Goal: Information Seeking & Learning: Learn about a topic

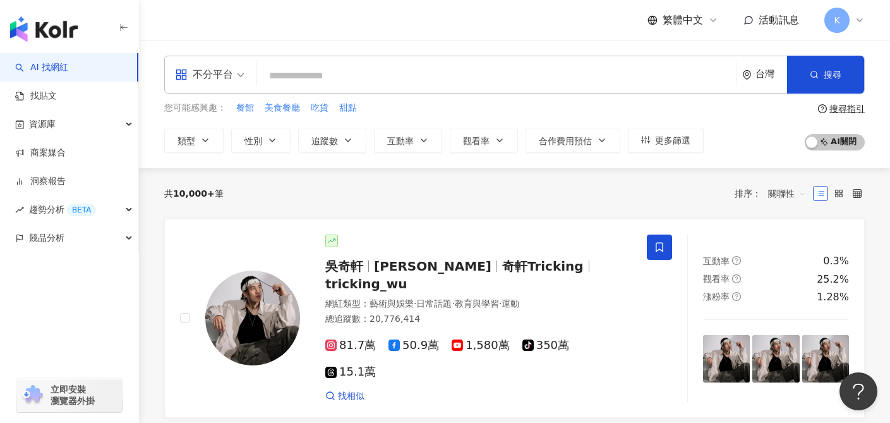
click at [427, 77] on input "search" at bounding box center [496, 76] width 469 height 24
click at [239, 81] on span "不分平台" at bounding box center [209, 74] width 69 height 20
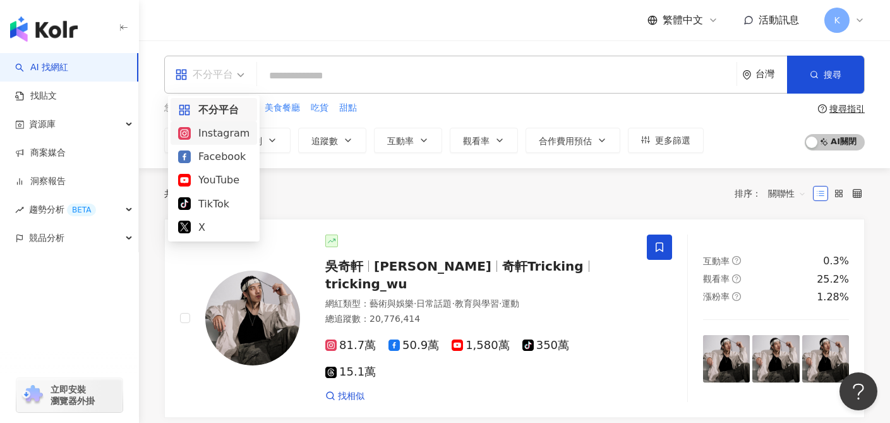
click at [235, 135] on div "Instagram" at bounding box center [213, 133] width 71 height 16
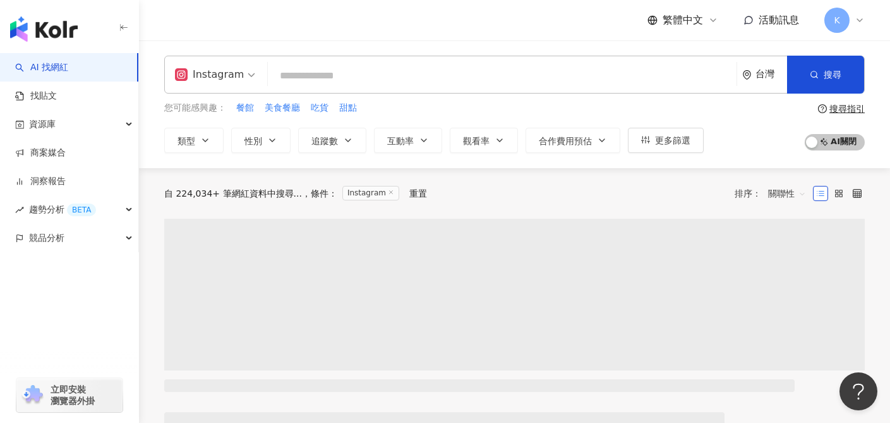
click at [345, 78] on input "search" at bounding box center [502, 76] width 459 height 24
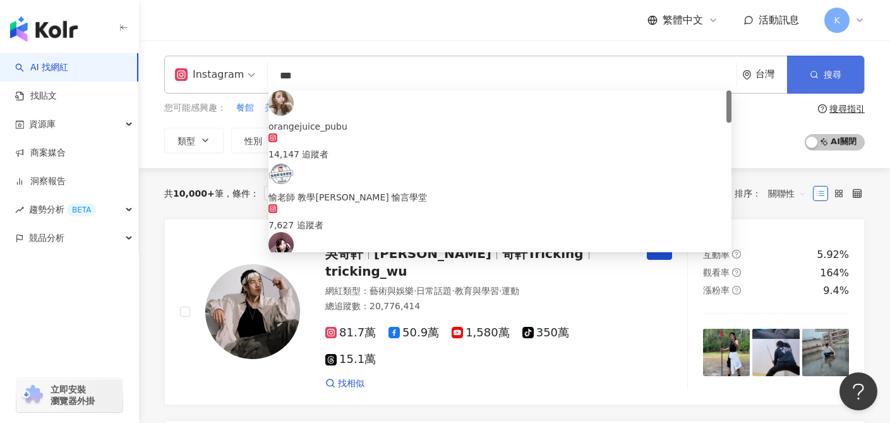
type input "***"
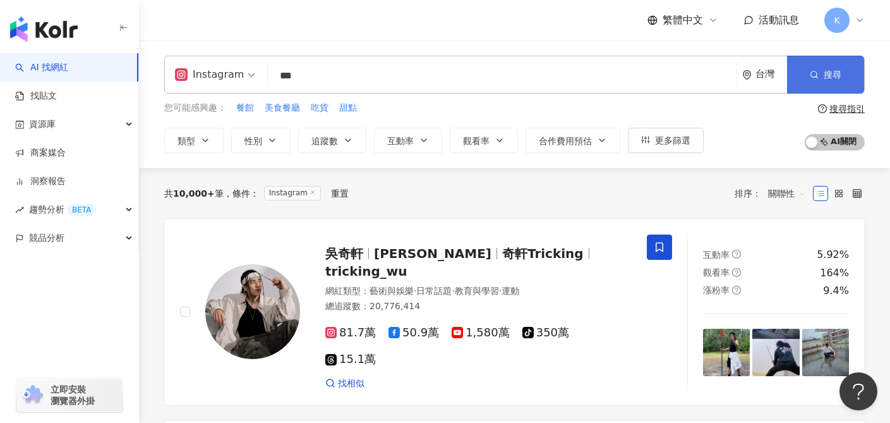
click at [813, 78] on icon "button" at bounding box center [814, 74] width 9 height 9
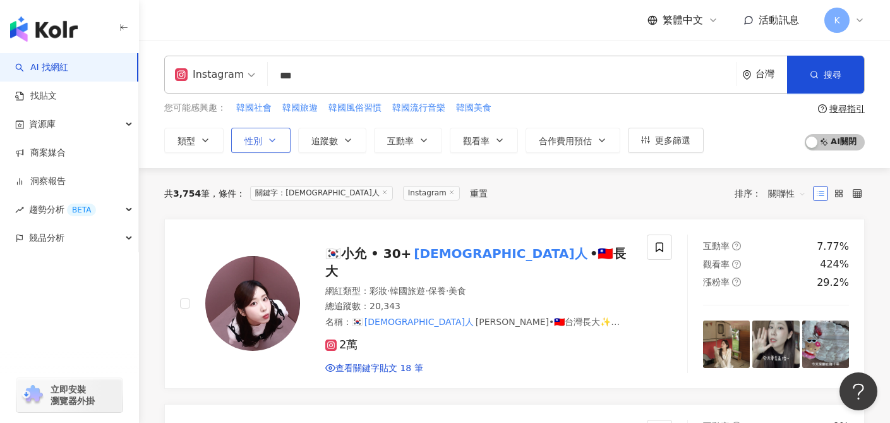
click at [261, 140] on span "性別" at bounding box center [253, 141] width 18 height 10
click at [292, 188] on span "女" at bounding box center [301, 181] width 19 height 14
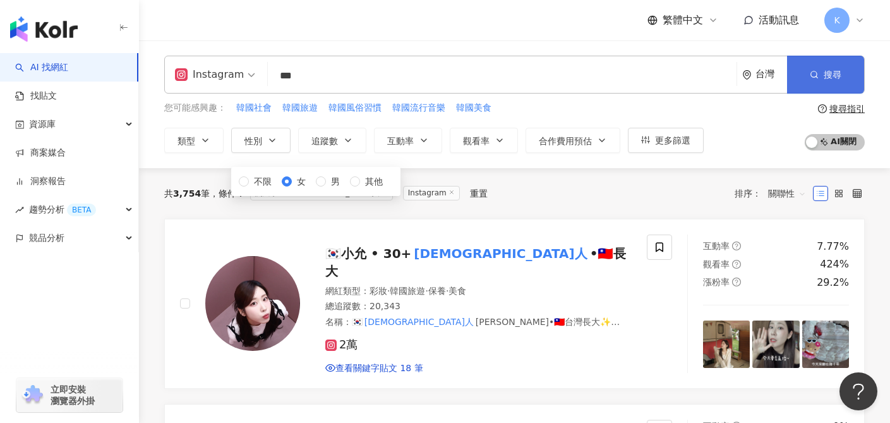
click at [824, 75] on span "搜尋" at bounding box center [833, 74] width 18 height 10
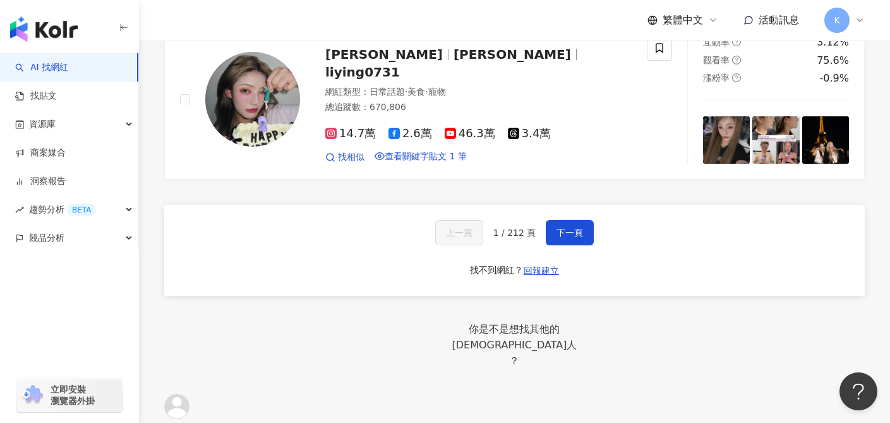
scroll to position [2298, 0]
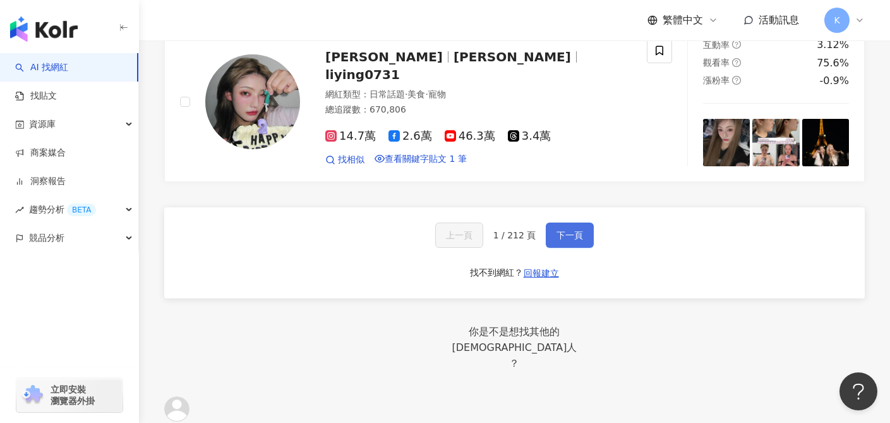
click at [584, 222] on button "下一頁" at bounding box center [570, 234] width 48 height 25
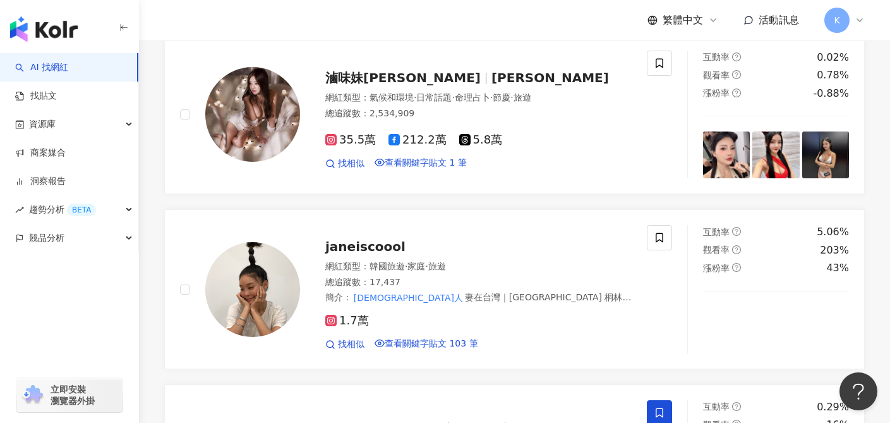
scroll to position [2178, 0]
